Goal: Task Accomplishment & Management: Complete application form

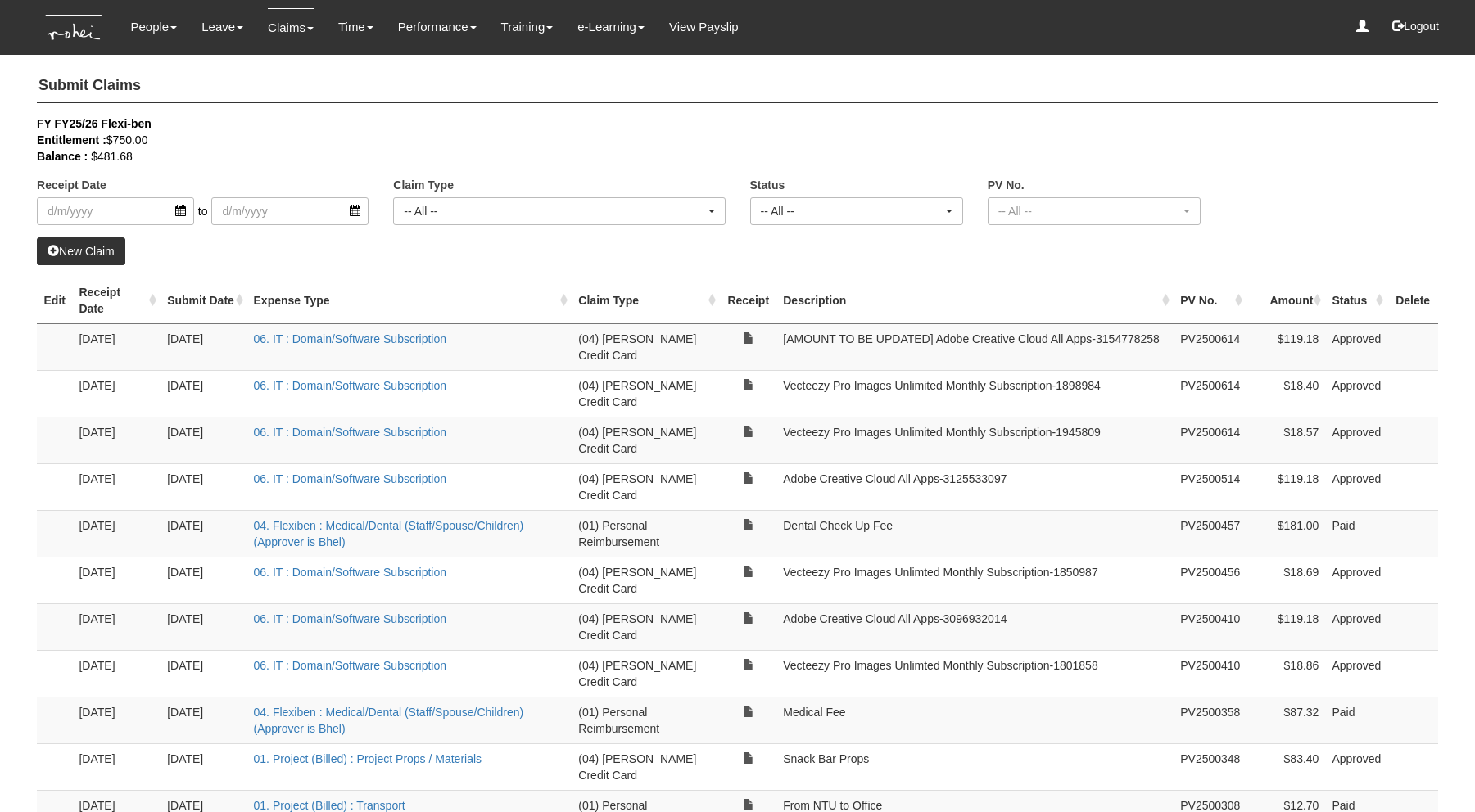
select select "50"
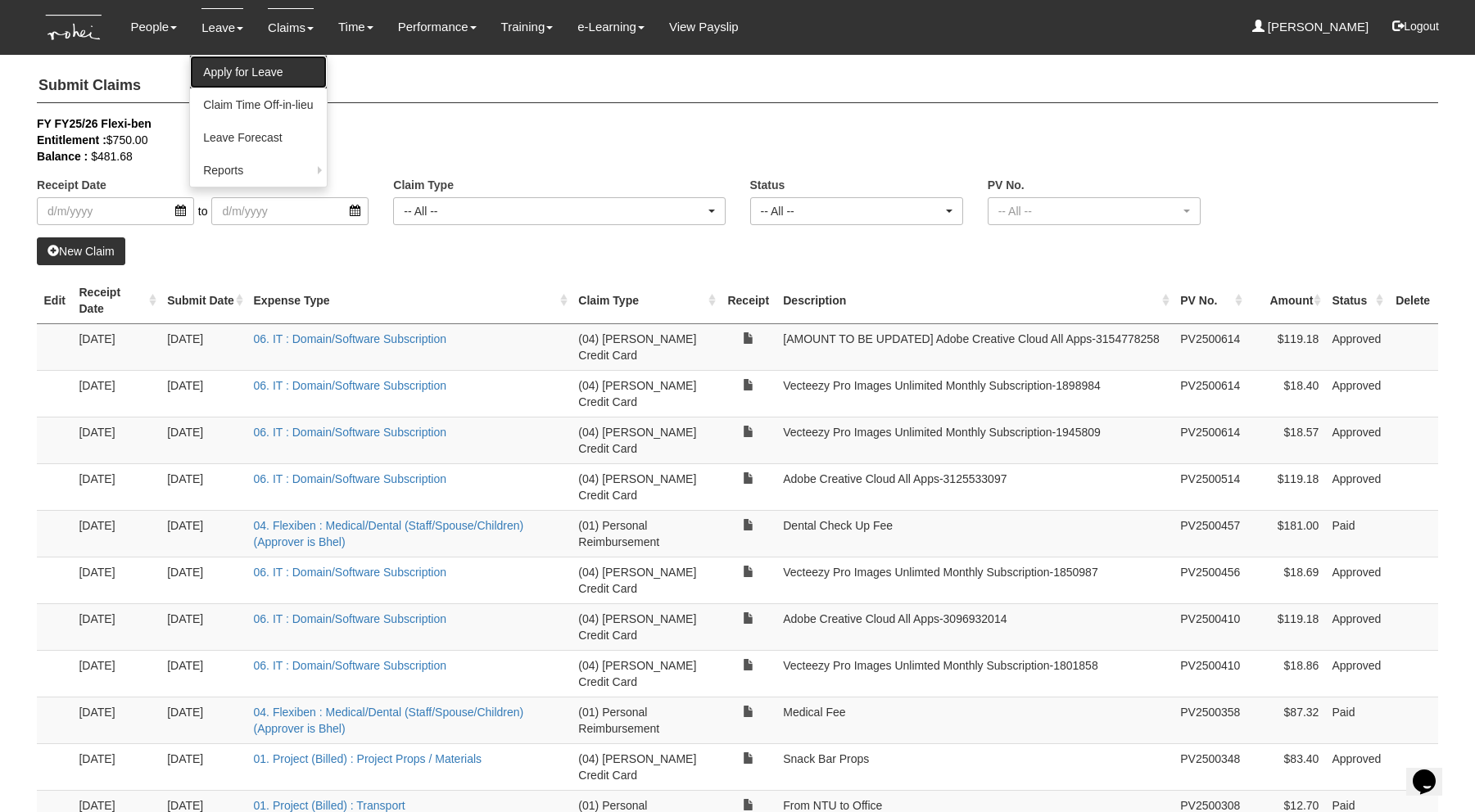
click at [207, 67] on link "Apply for Leave" at bounding box center [258, 71] width 136 height 33
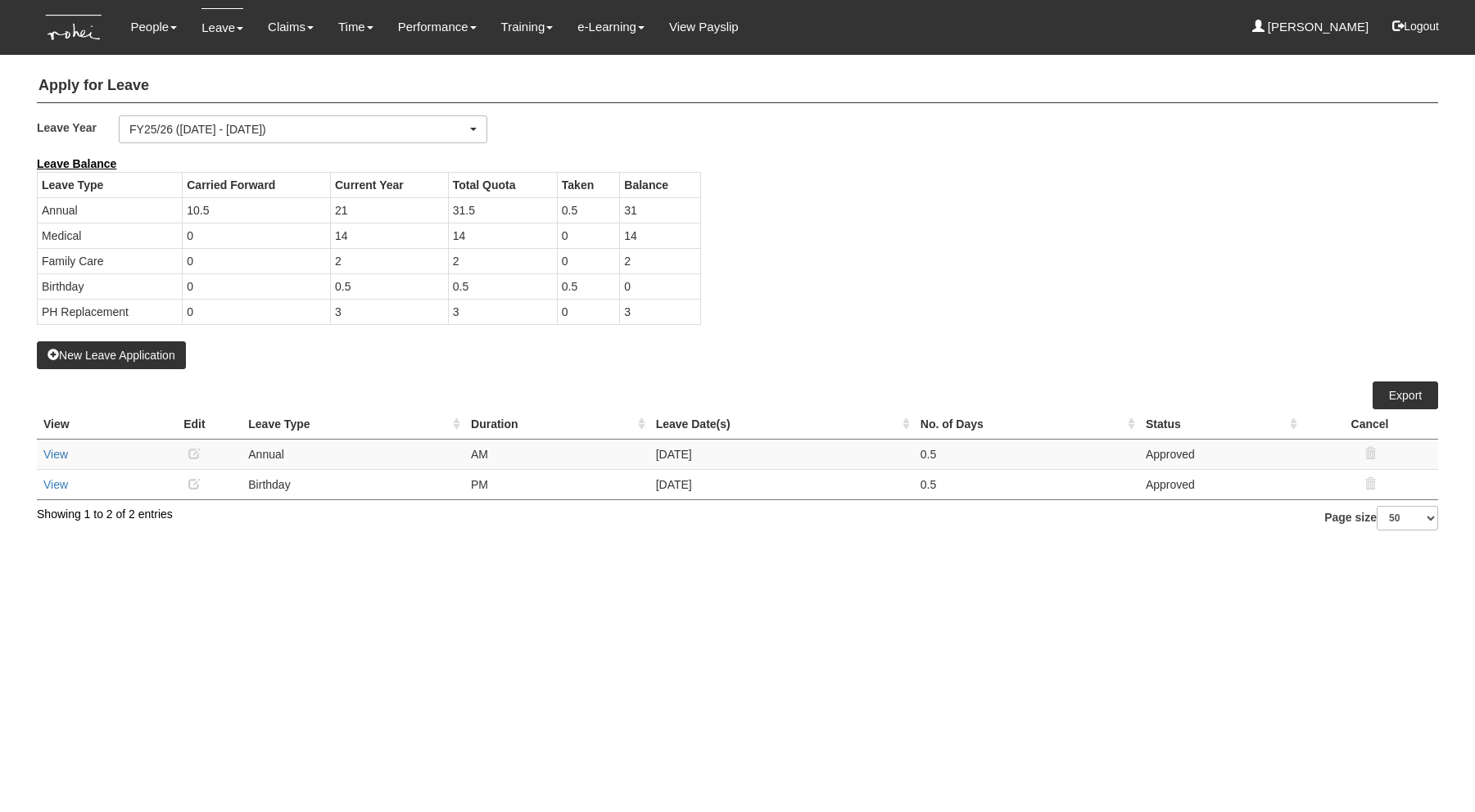
select select "50"
click at [123, 359] on button "New Leave Application" at bounding box center [111, 355] width 149 height 28
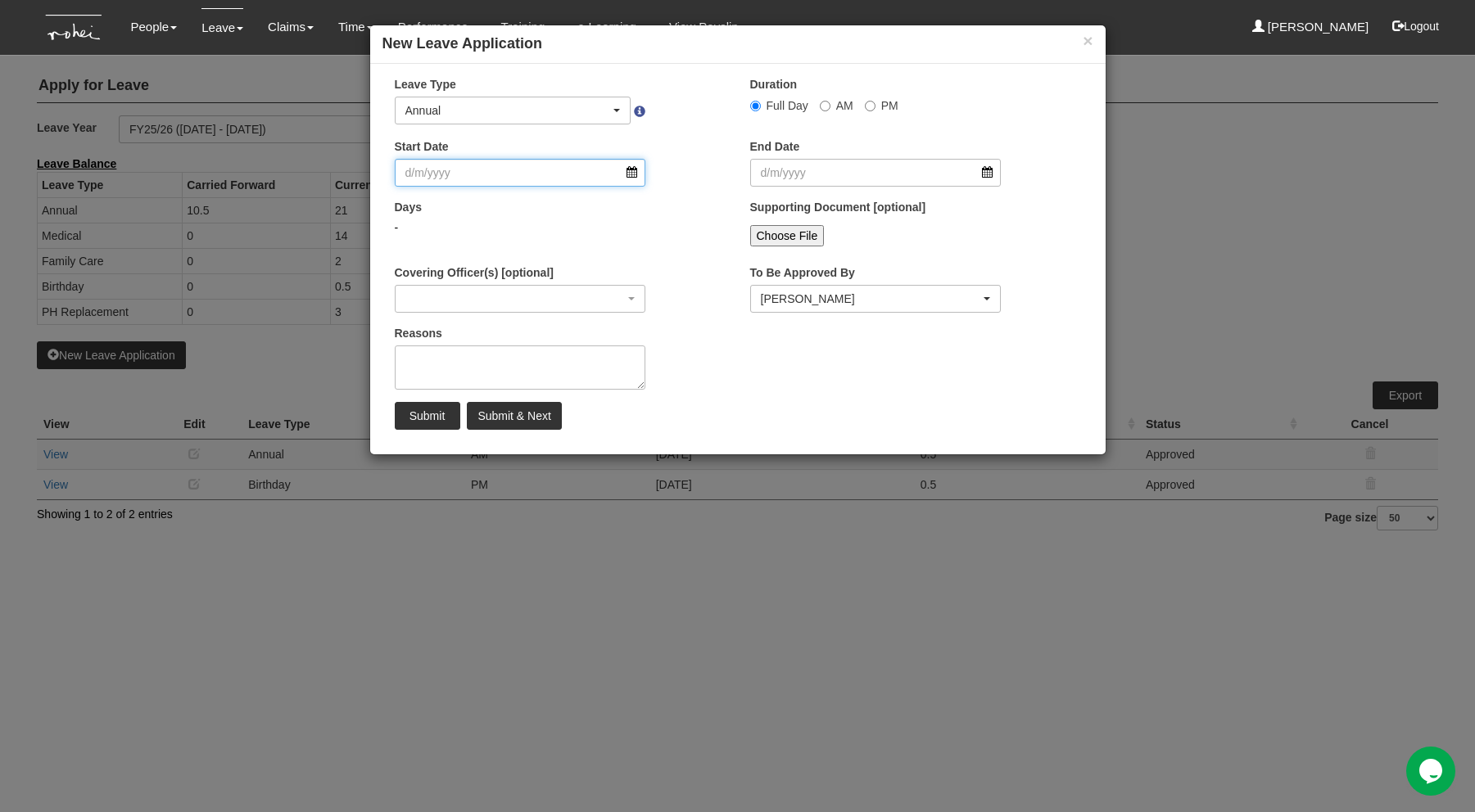
click at [636, 168] on input "Start Date" at bounding box center [520, 172] width 251 height 28
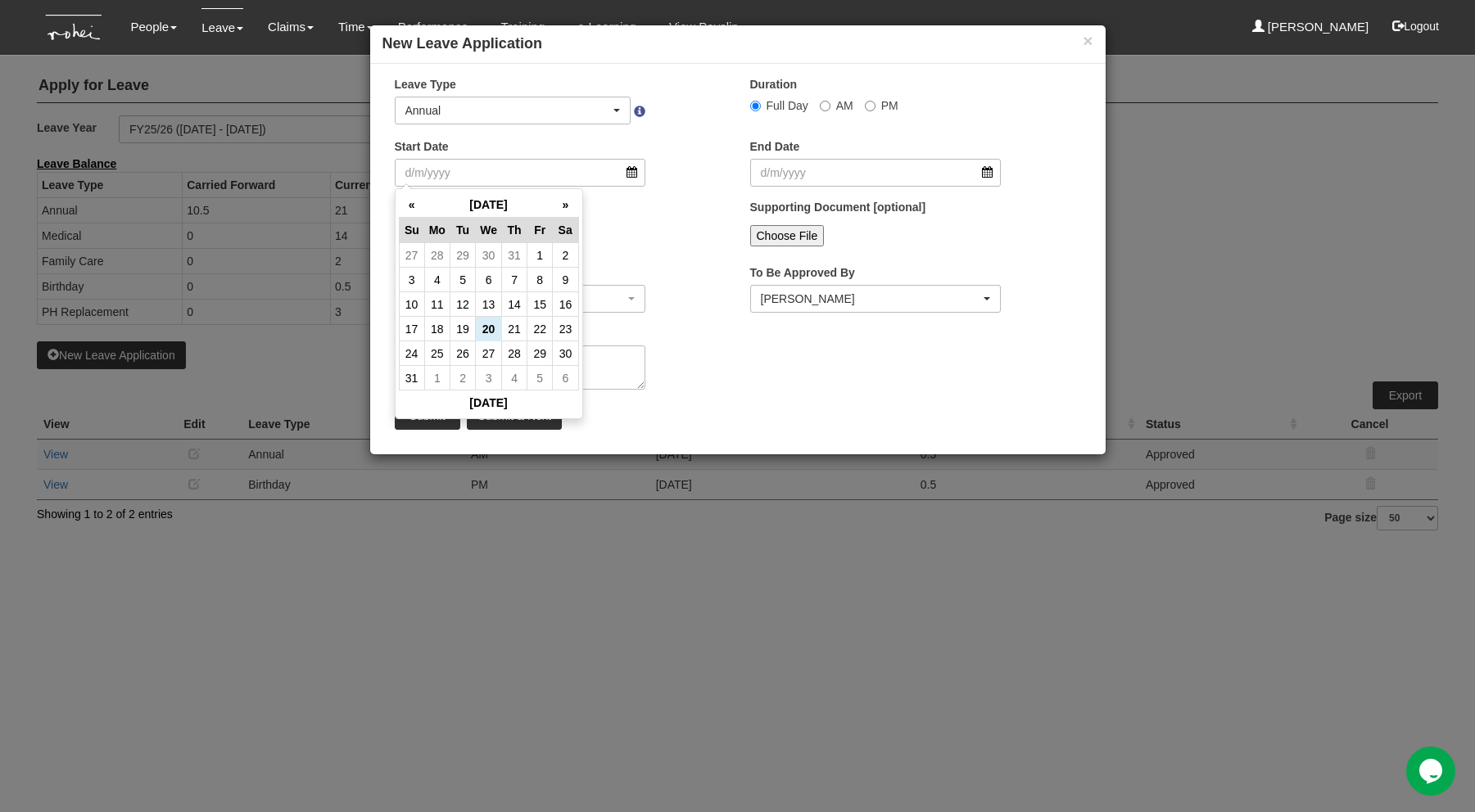
click at [530, 332] on td "22" at bounding box center [540, 328] width 25 height 24
type input "[DATE]"
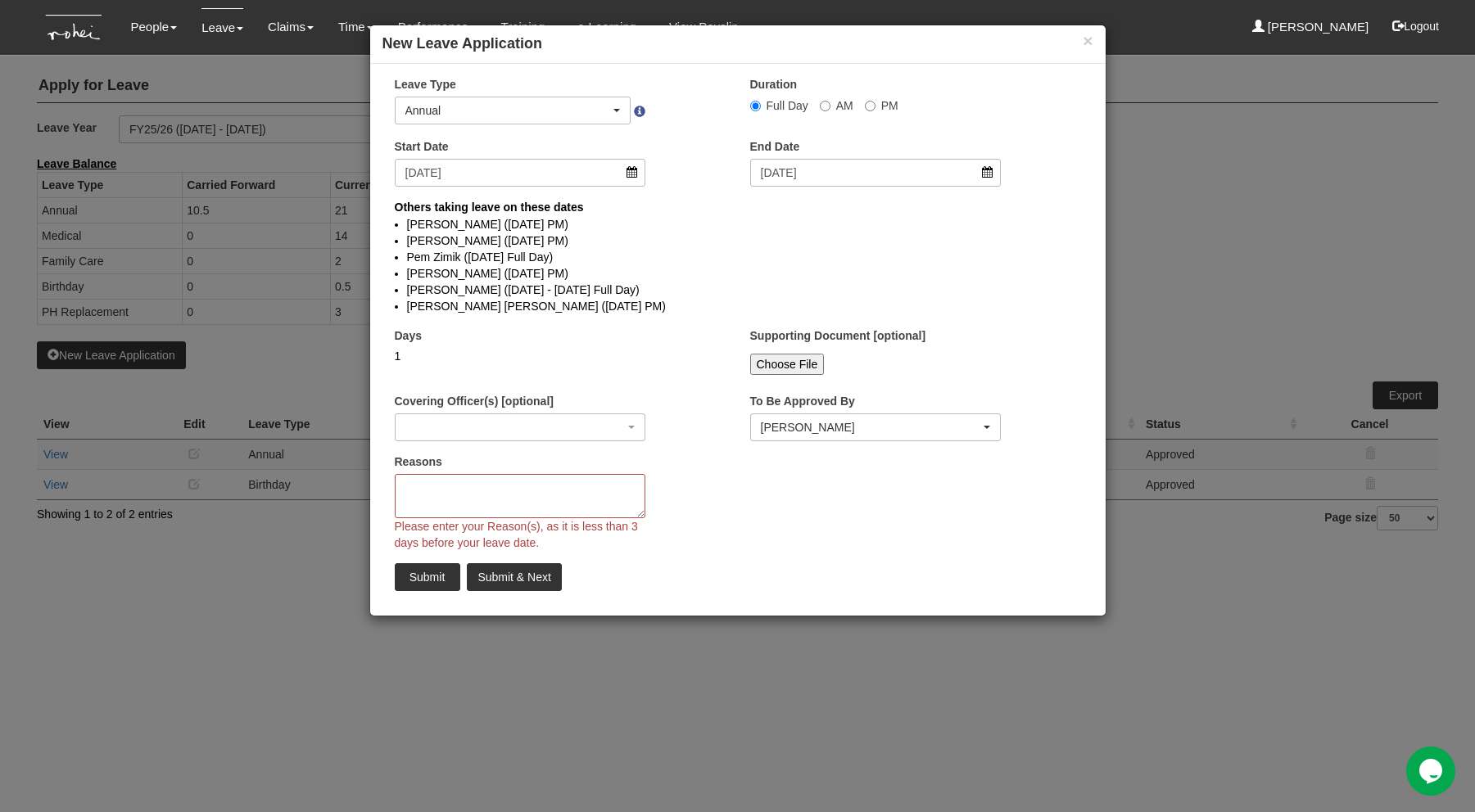
select select
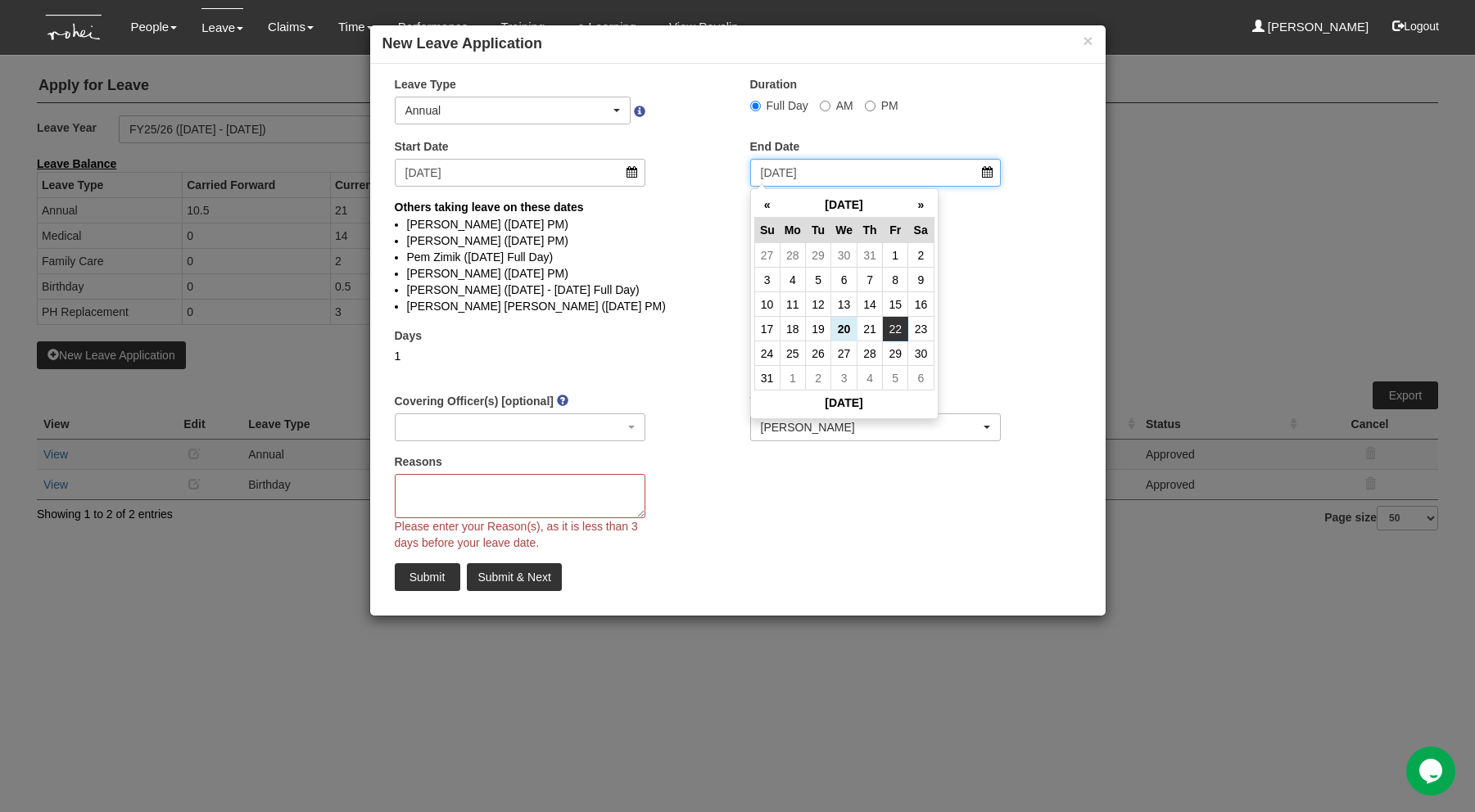
click at [986, 170] on input "[DATE]" at bounding box center [875, 172] width 251 height 28
click at [790, 348] on td "25" at bounding box center [792, 354] width 25 height 24
type input "[DATE]"
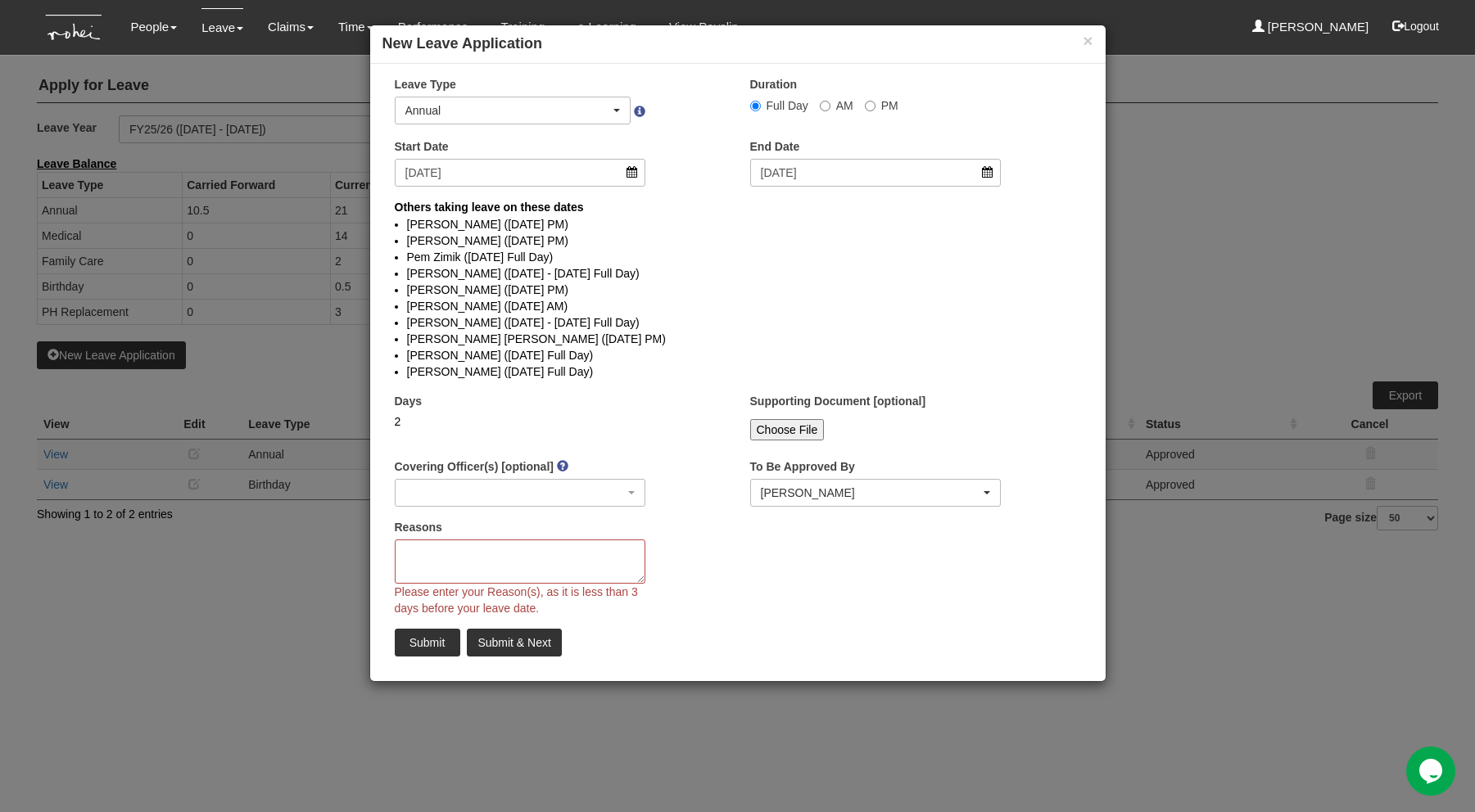
select select
click at [489, 558] on textarea "Reasons" at bounding box center [520, 562] width 251 height 45
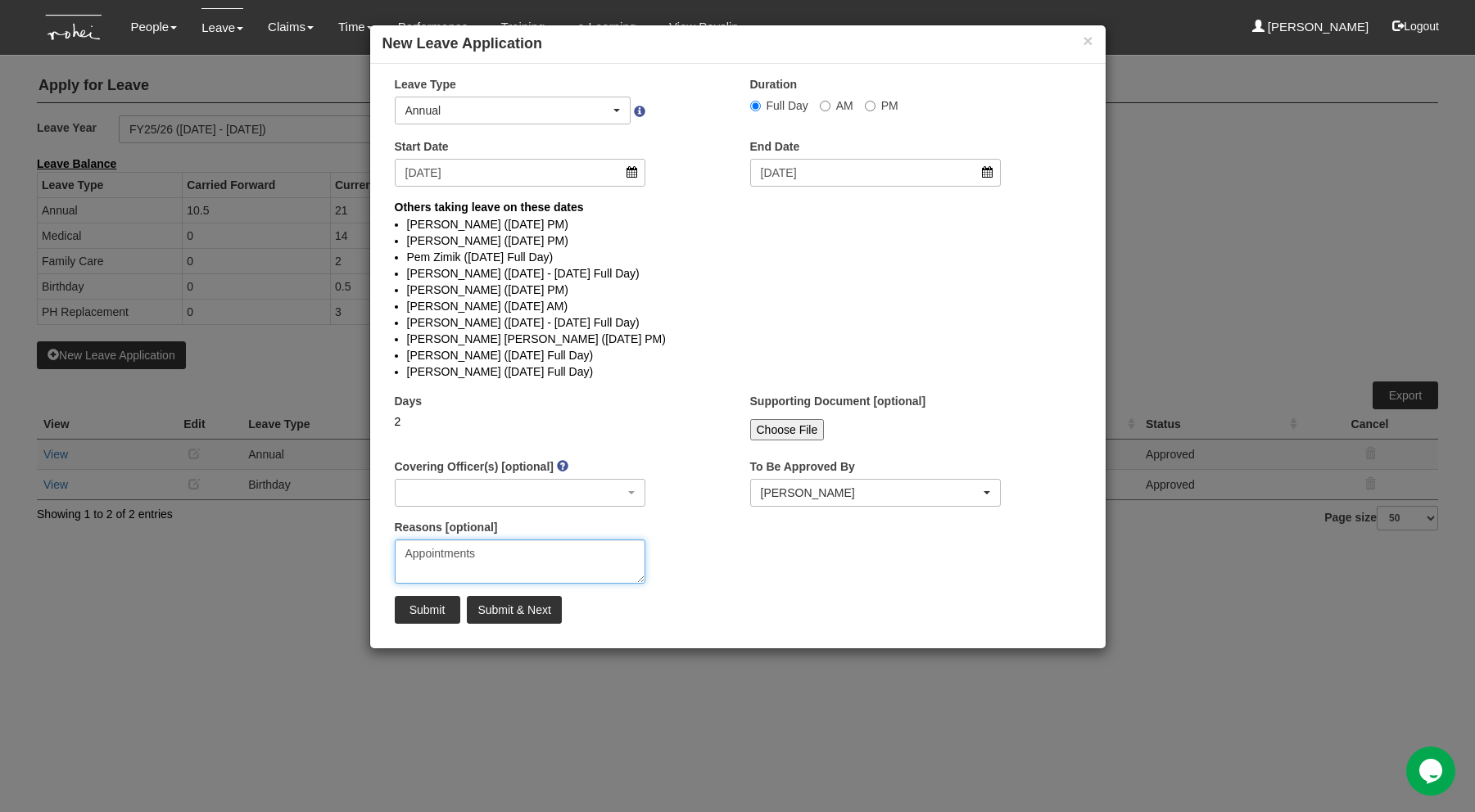
type textarea "Appointments"
click at [517, 604] on input "Submit & Next" at bounding box center [514, 610] width 94 height 28
select select
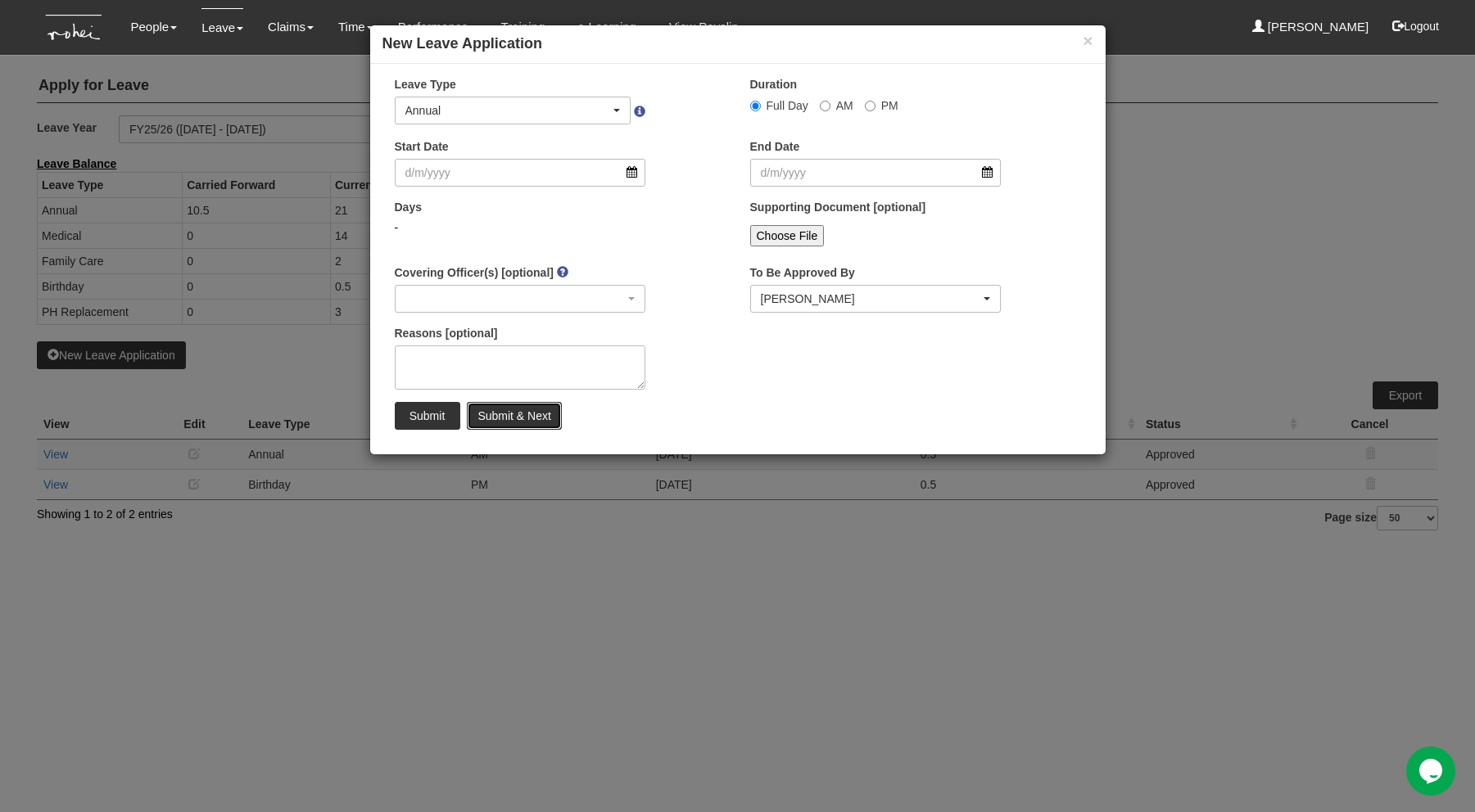
select select "50"
click at [1083, 42] on button "×" at bounding box center [1088, 40] width 10 height 17
